Goal: Find specific page/section: Find specific page/section

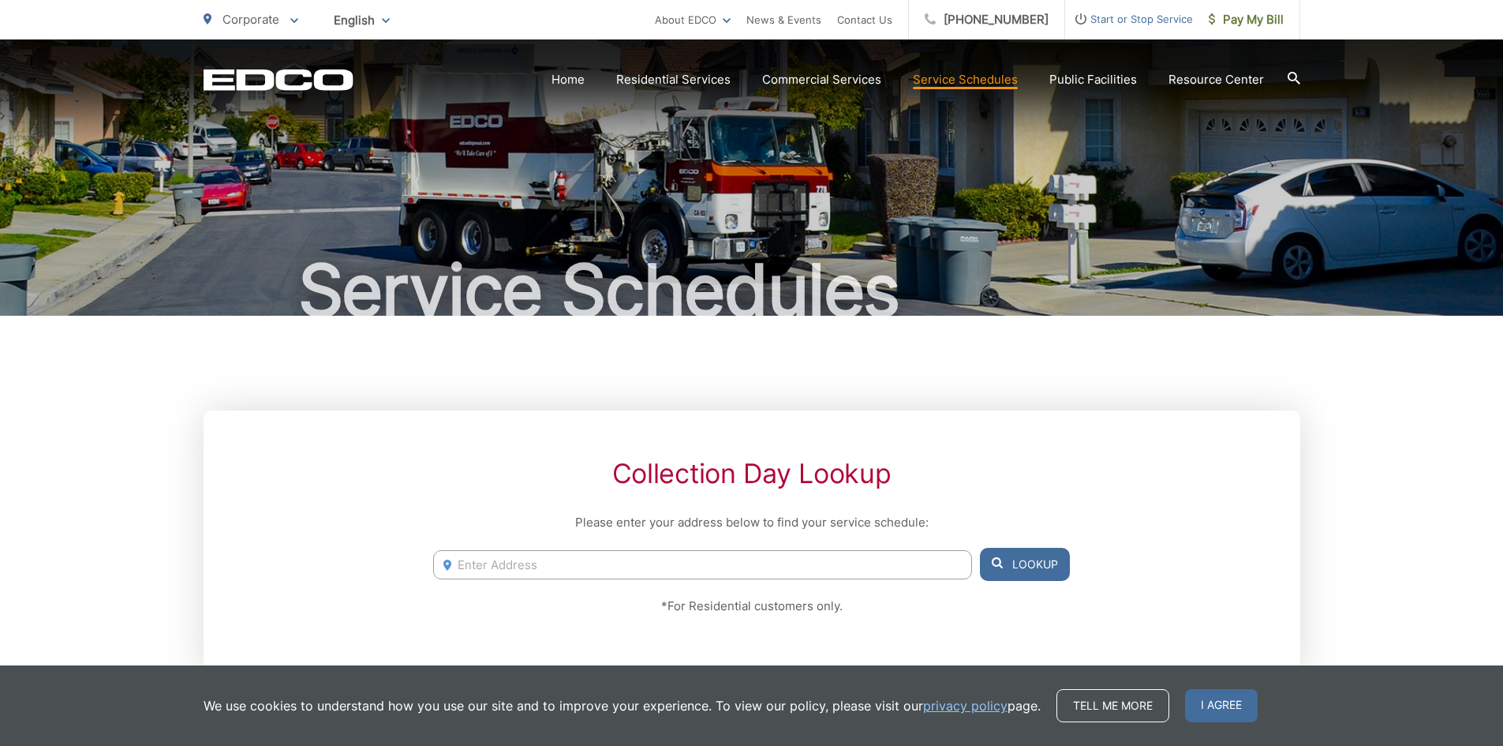
scroll to position [79, 0]
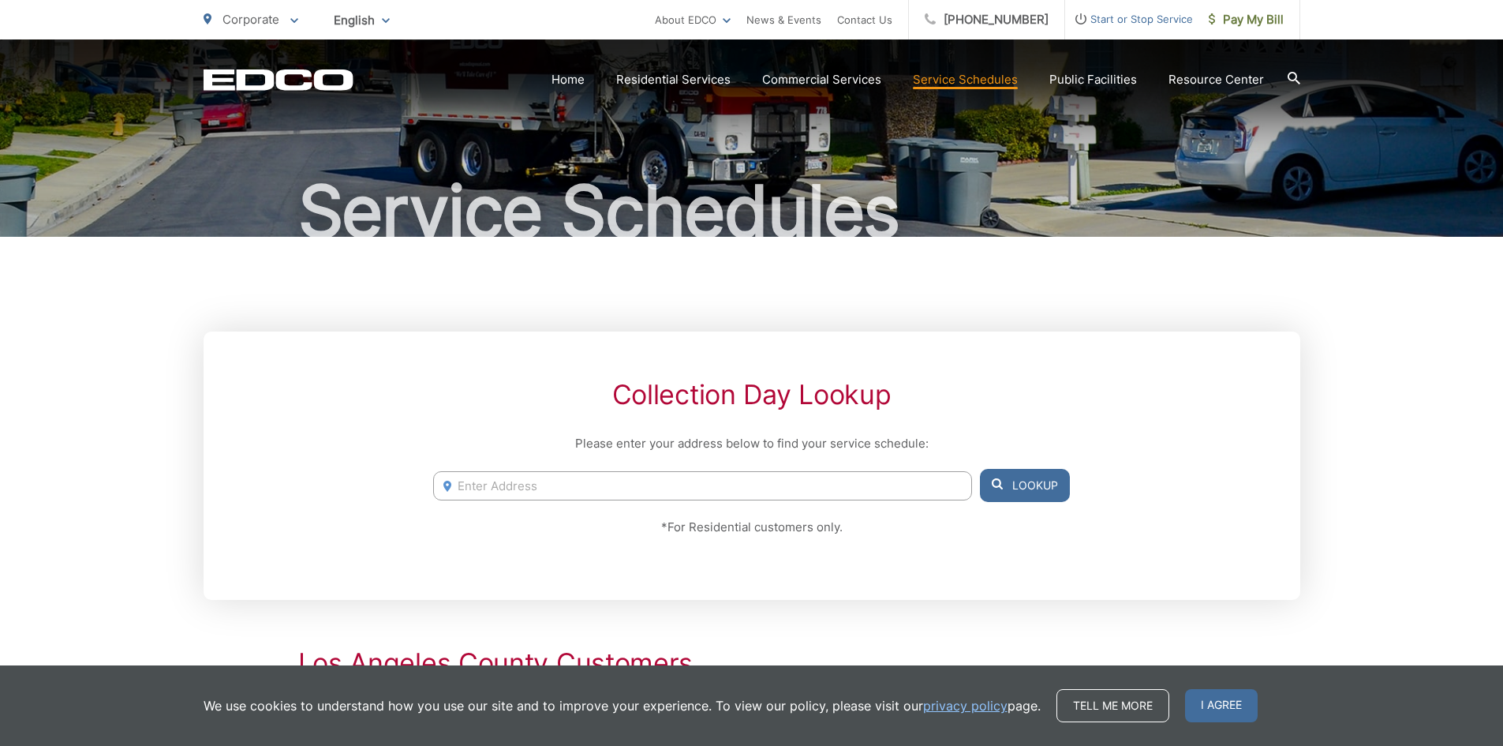
drag, startPoint x: 556, startPoint y: 500, endPoint x: 556, endPoint y: 491, distance: 9.5
click at [556, 500] on div "1791 [GEOGRAPHIC_DATA], 92084 [STREET_ADDRESS] [STREET_ADDRESS] [STREET_ADDRESS…" at bounding box center [751, 485] width 636 height 33
click at [557, 488] on input "Enter Address" at bounding box center [702, 485] width 538 height 29
click at [629, 485] on input "Enter Address" at bounding box center [702, 485] width 538 height 29
click at [576, 487] on input "Enter Address" at bounding box center [702, 485] width 538 height 29
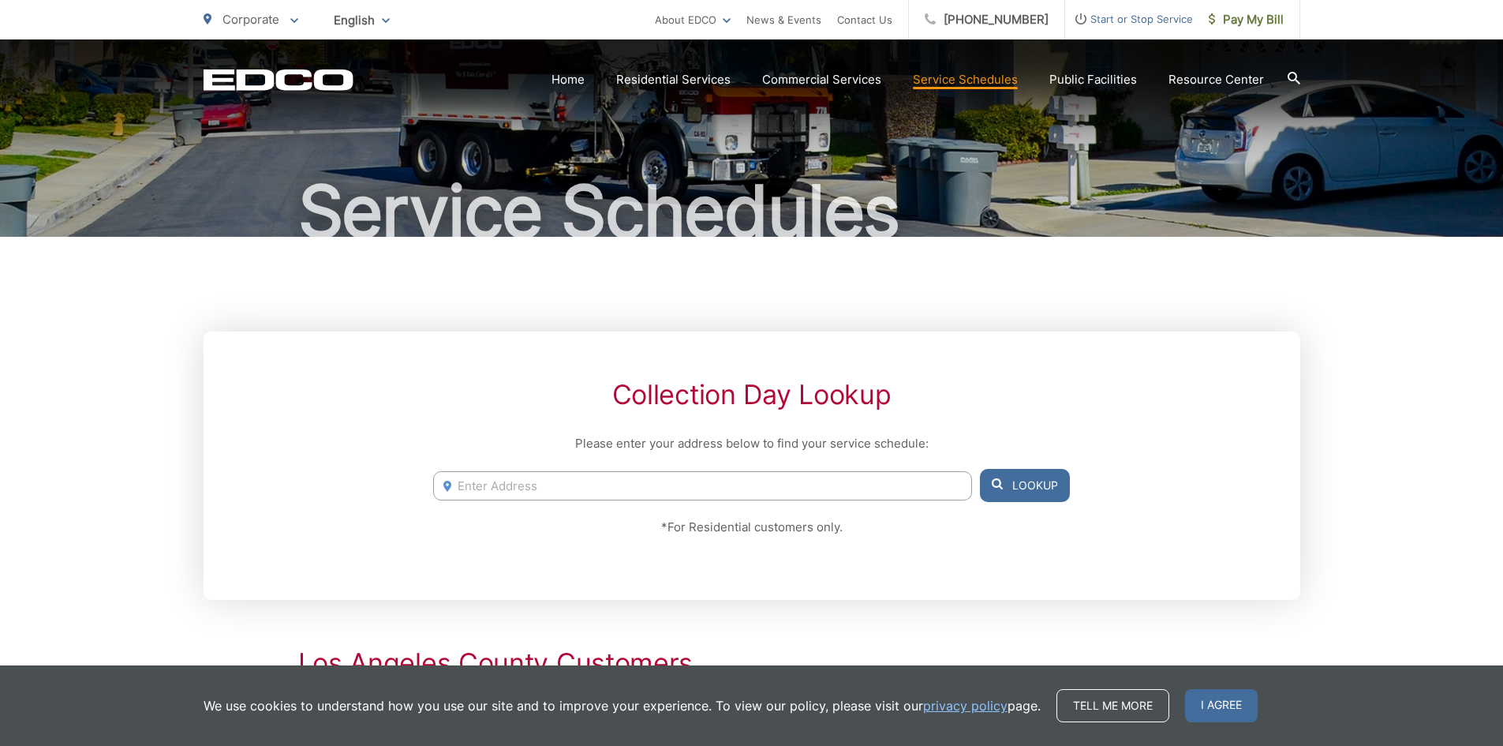
paste input "28125 Peacock Ridge Dr, Rancho Palos Verdes, CA 90275"
type input "28125 Peacock Ridge Dr, Rancho Palos Verdes, CA 90275"
click at [1032, 486] on button "Lookup" at bounding box center [1025, 485] width 90 height 33
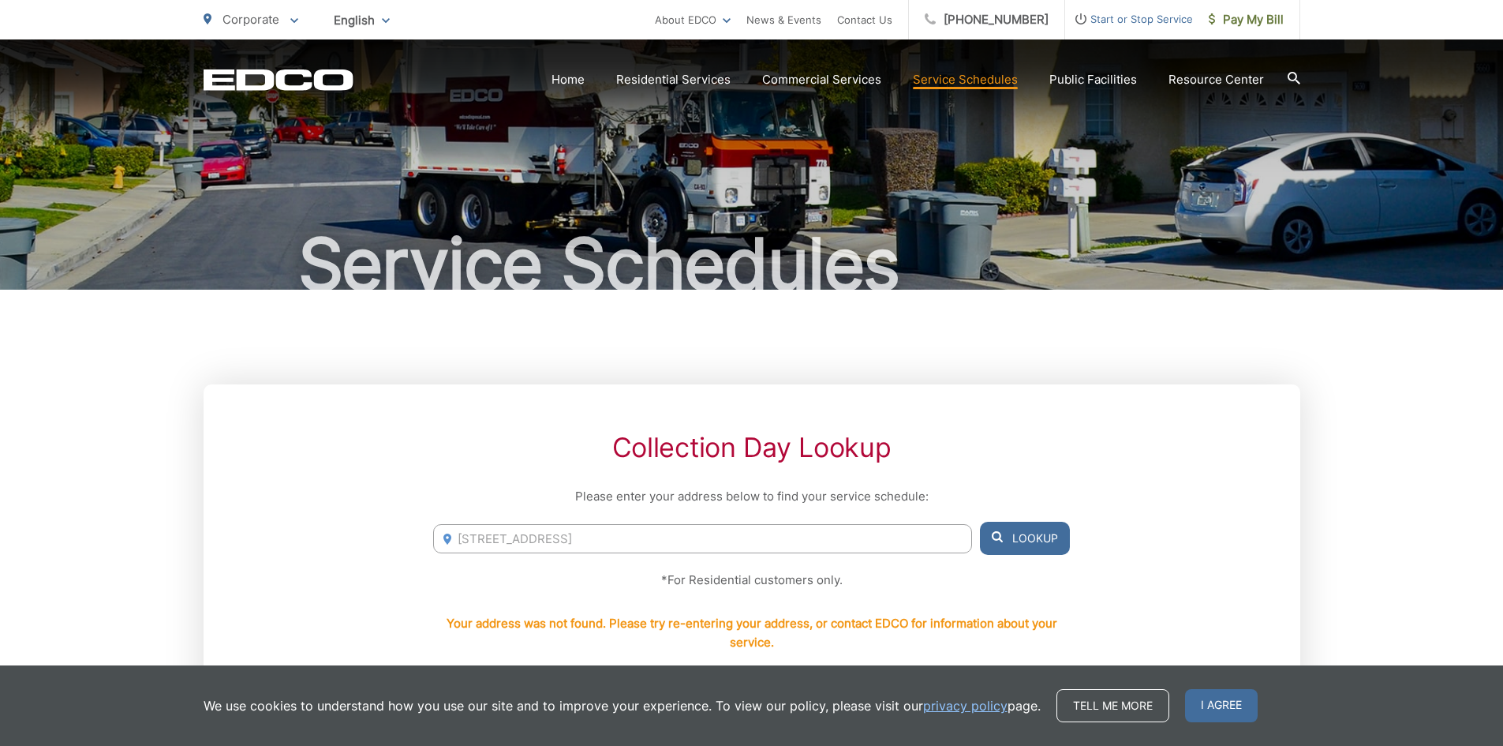
scroll to position [0, 0]
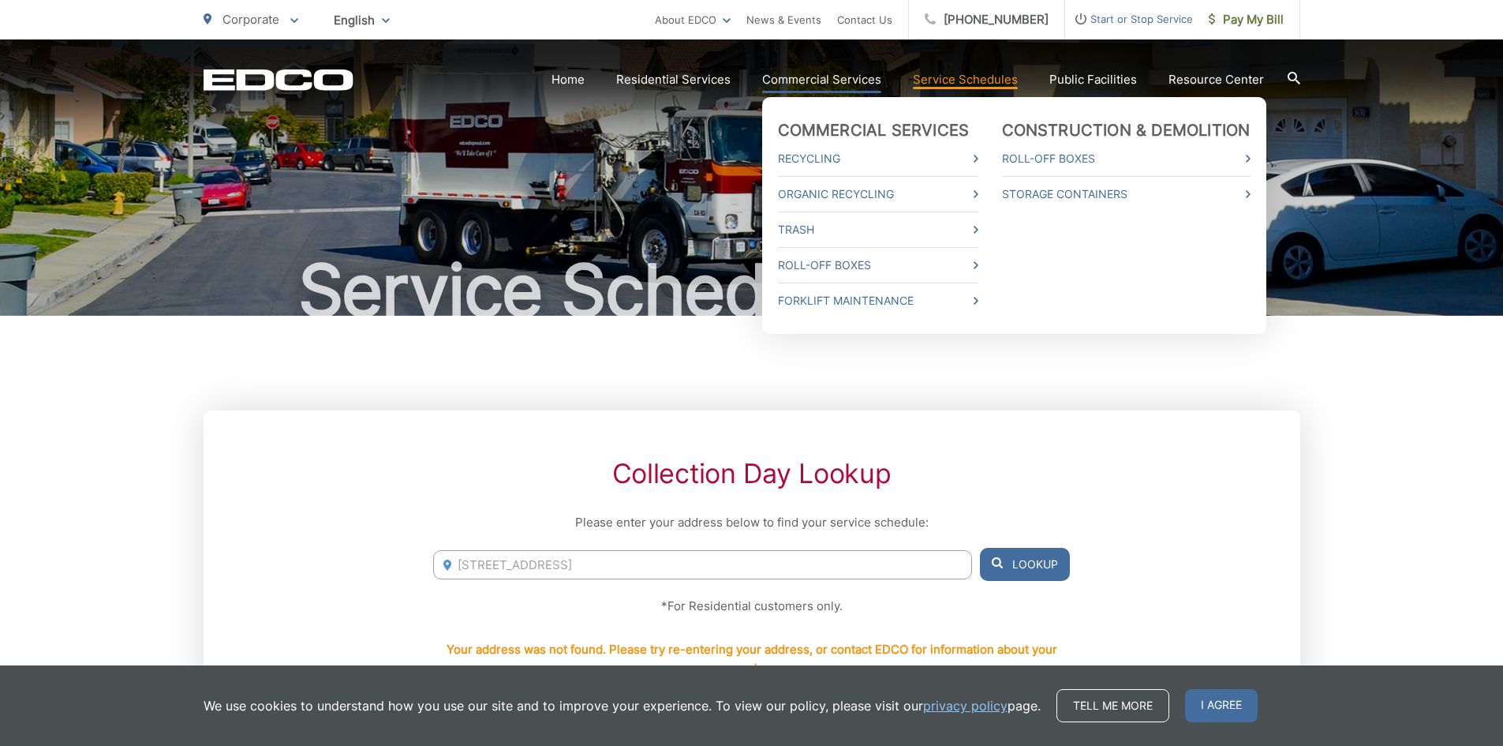
click at [829, 73] on link "Commercial Services" at bounding box center [821, 79] width 119 height 19
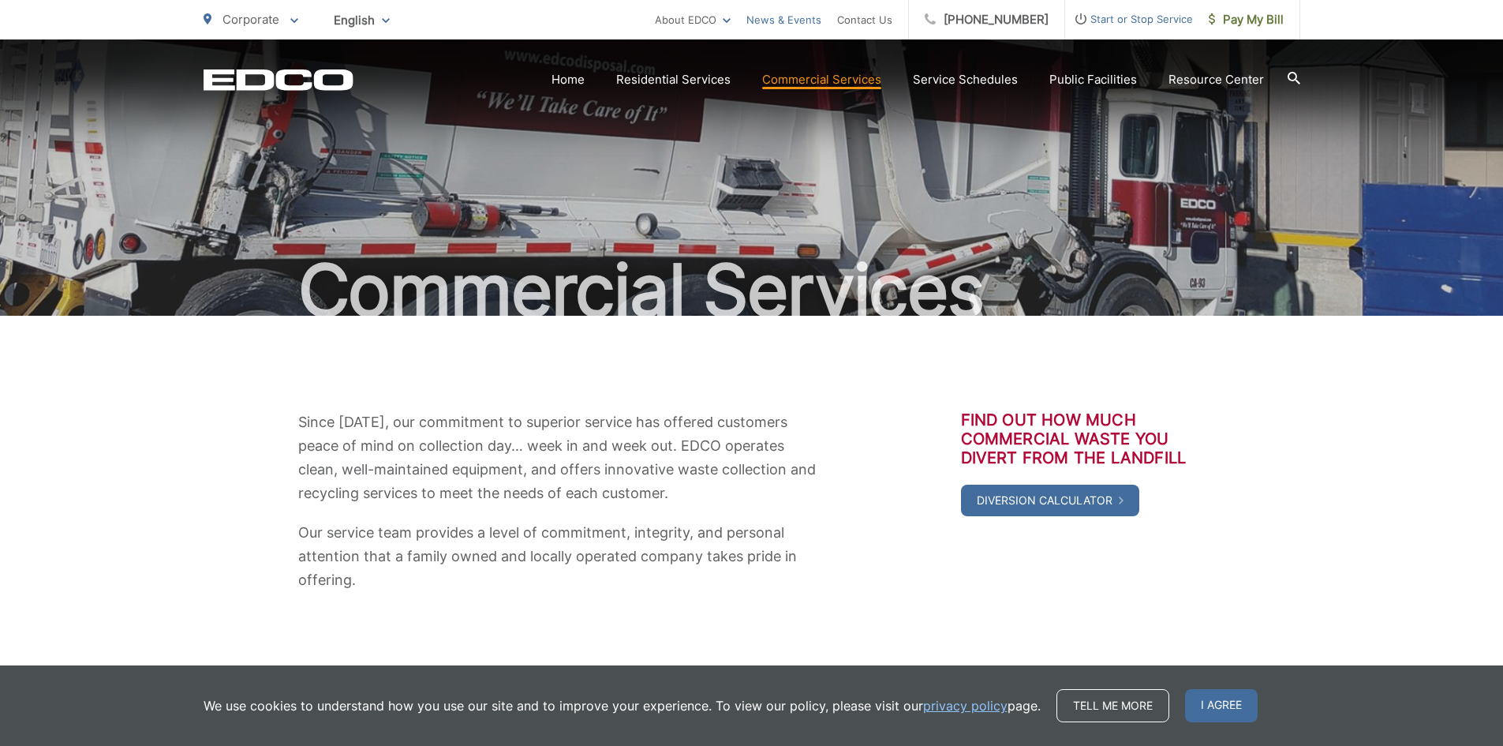
click at [815, 22] on link "News & Events" at bounding box center [784, 19] width 75 height 19
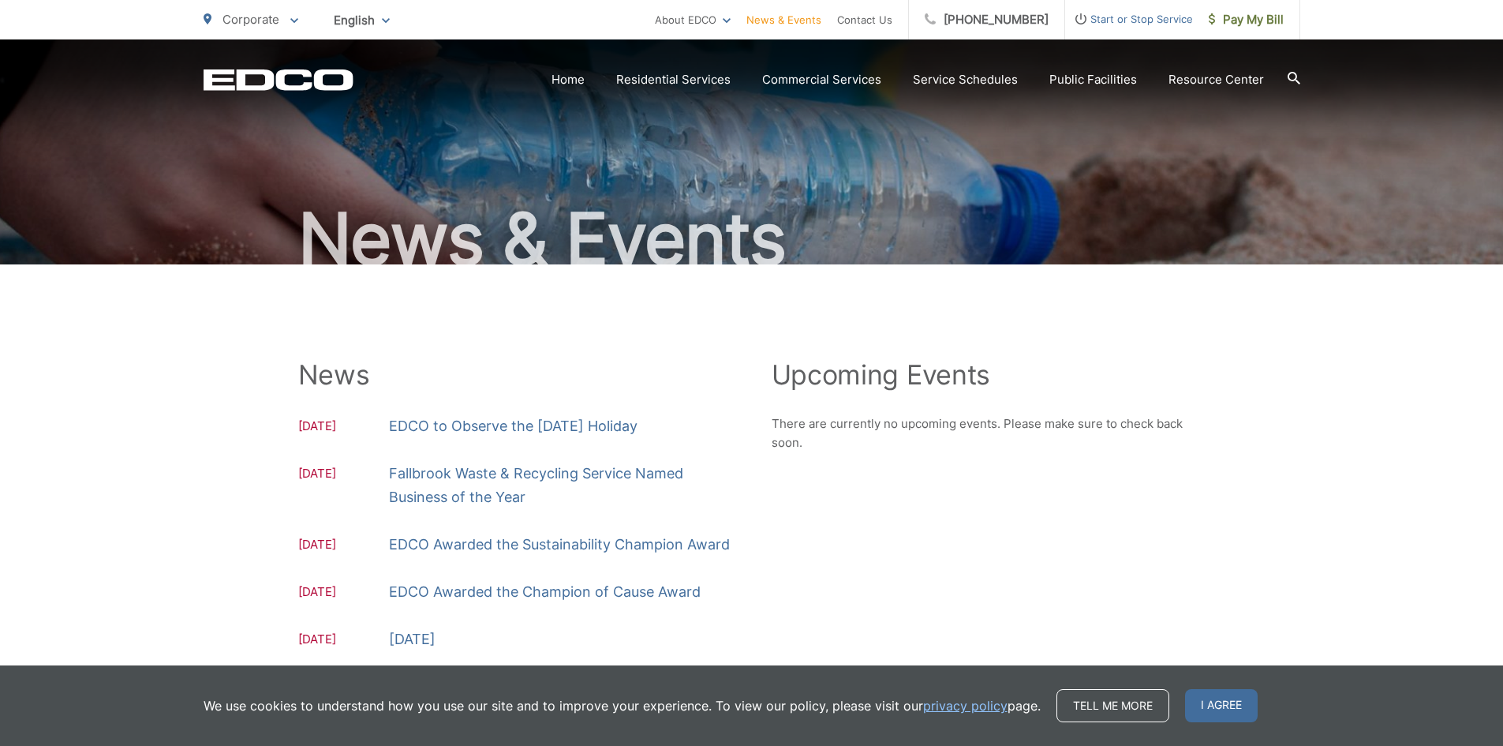
scroll to position [79, 0]
